Goal: Contribute content

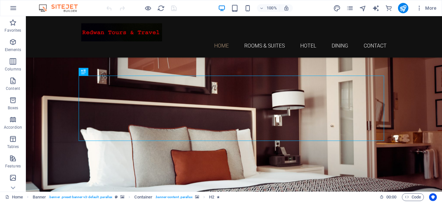
drag, startPoint x: 57, startPoint y: 69, endPoint x: 87, endPoint y: 85, distance: 34.0
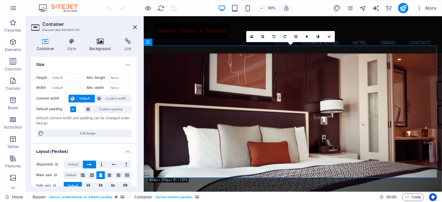
click at [98, 44] on icon at bounding box center [100, 41] width 32 height 6
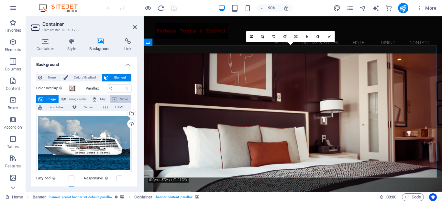
click at [125, 99] on span "Video" at bounding box center [124, 99] width 10 height 8
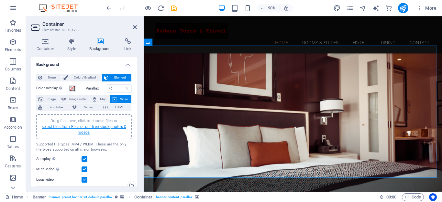
click at [87, 127] on link "select files from Files or our free stock photos & videos" at bounding box center [84, 129] width 84 height 10
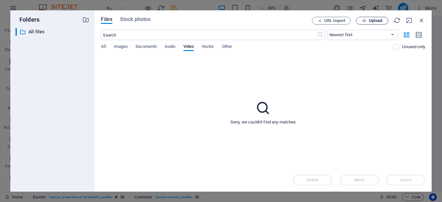
click at [364, 21] on icon "button" at bounding box center [364, 21] width 4 height 4
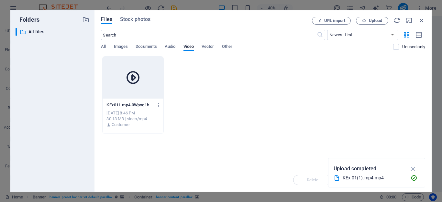
click at [134, 79] on icon at bounding box center [133, 78] width 16 height 16
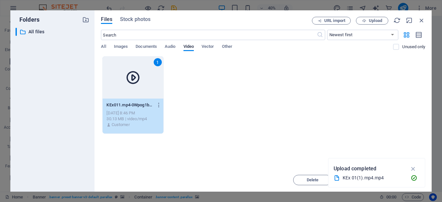
click at [134, 78] on icon at bounding box center [133, 78] width 16 height 16
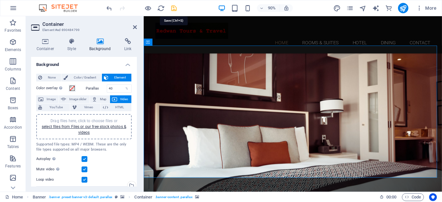
click at [174, 8] on icon "save" at bounding box center [173, 8] width 7 height 7
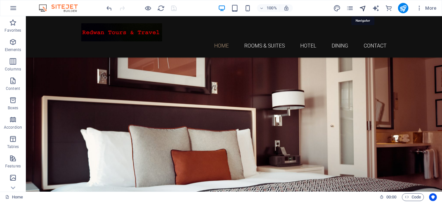
click at [362, 8] on icon "navigator" at bounding box center [362, 8] width 7 height 7
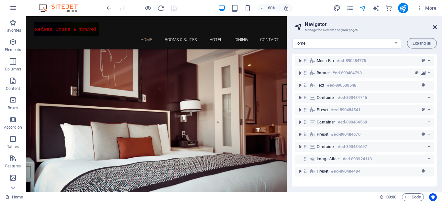
click at [433, 27] on icon at bounding box center [434, 27] width 4 height 5
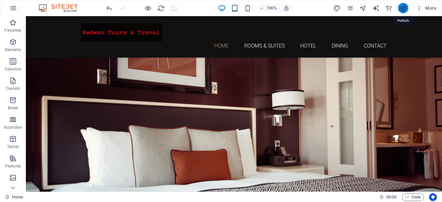
click at [400, 5] on icon "publish" at bounding box center [402, 8] width 7 height 7
